Goal: Transaction & Acquisition: Purchase product/service

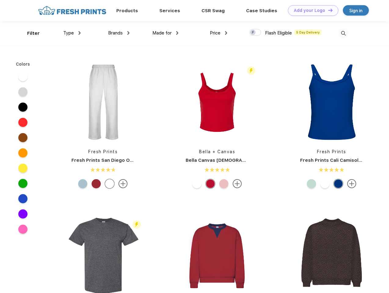
click at [311, 10] on link "Add your Logo Design Tool" at bounding box center [313, 10] width 50 height 11
click at [0, 0] on div "Design Tool" at bounding box center [0, 0] width 0 height 0
click at [327, 10] on link "Add your Logo Design Tool" at bounding box center [313, 10] width 50 height 11
click at [29, 33] on div "Filter" at bounding box center [33, 33] width 13 height 7
click at [72, 33] on span "Type" at bounding box center [68, 32] width 11 height 5
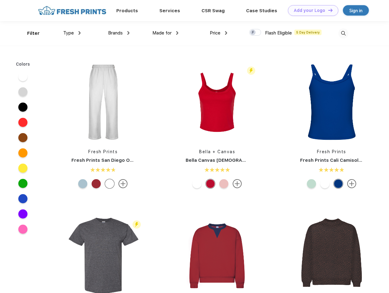
click at [119, 33] on span "Brands" at bounding box center [115, 32] width 15 height 5
click at [165, 33] on span "Made for" at bounding box center [161, 32] width 19 height 5
click at [219, 33] on span "Price" at bounding box center [215, 32] width 11 height 5
click at [255, 33] on div at bounding box center [255, 32] width 12 height 7
click at [253, 33] on input "checkbox" at bounding box center [251, 31] width 4 height 4
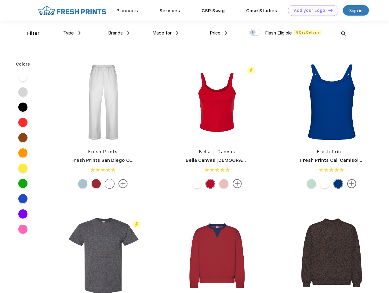
click at [343, 33] on img at bounding box center [343, 33] width 10 height 10
